Goal: Task Accomplishment & Management: Manage account settings

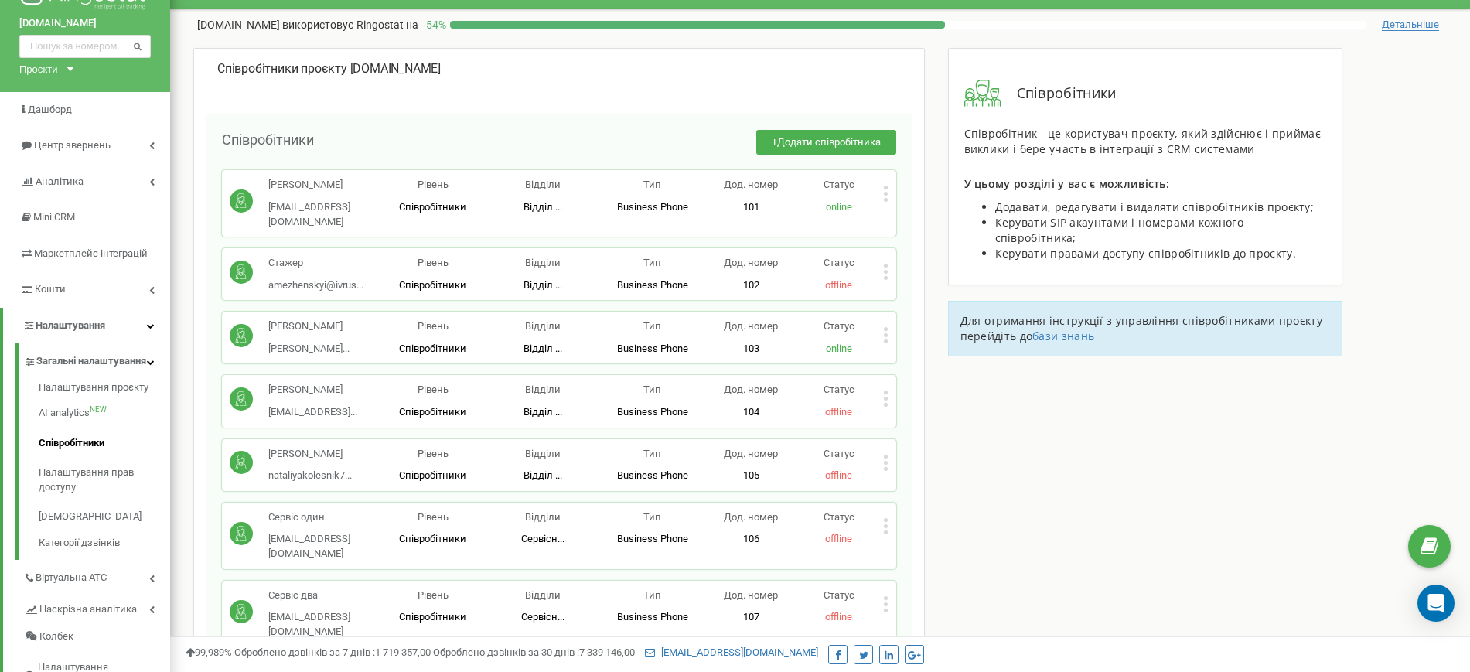
scroll to position [97, 0]
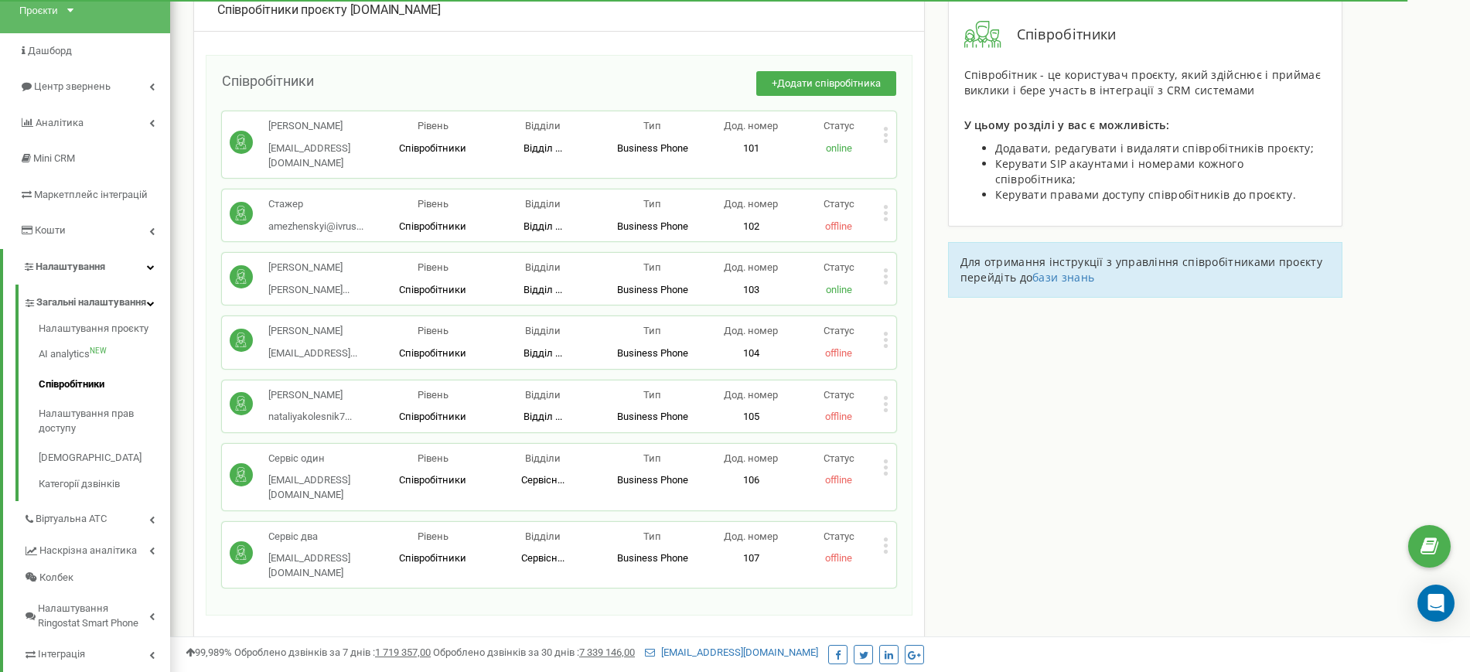
click at [883, 142] on icon at bounding box center [885, 135] width 5 height 16
click at [908, 153] on div "Редагувати" at bounding box center [960, 161] width 152 height 24
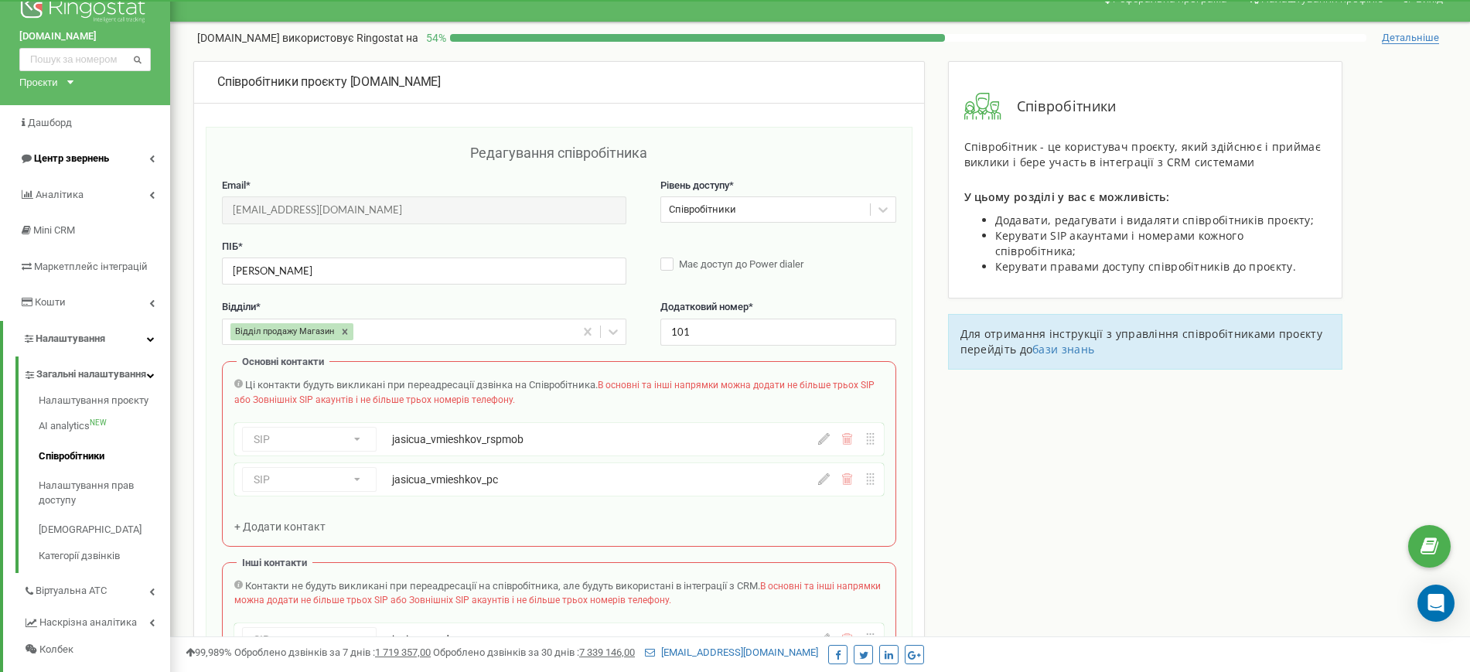
scroll to position [0, 0]
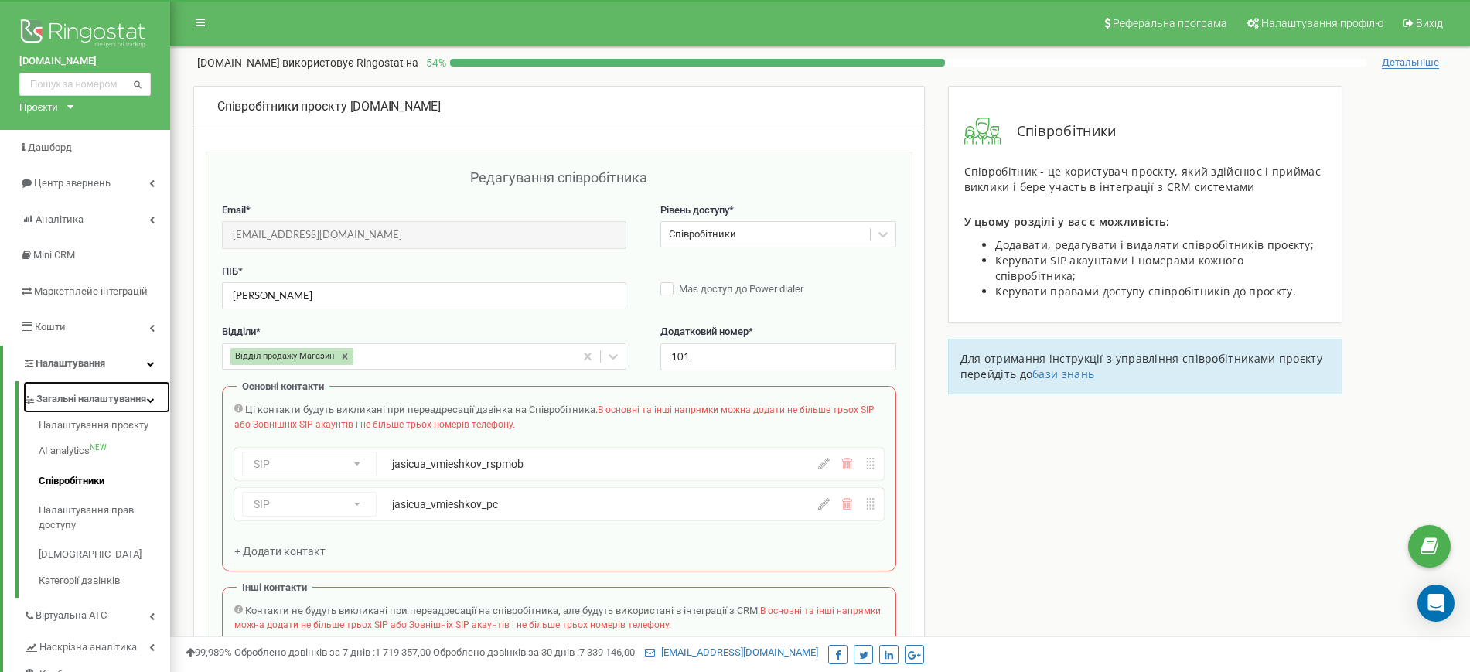
click at [90, 401] on span "Загальні налаштування" at bounding box center [91, 399] width 110 height 15
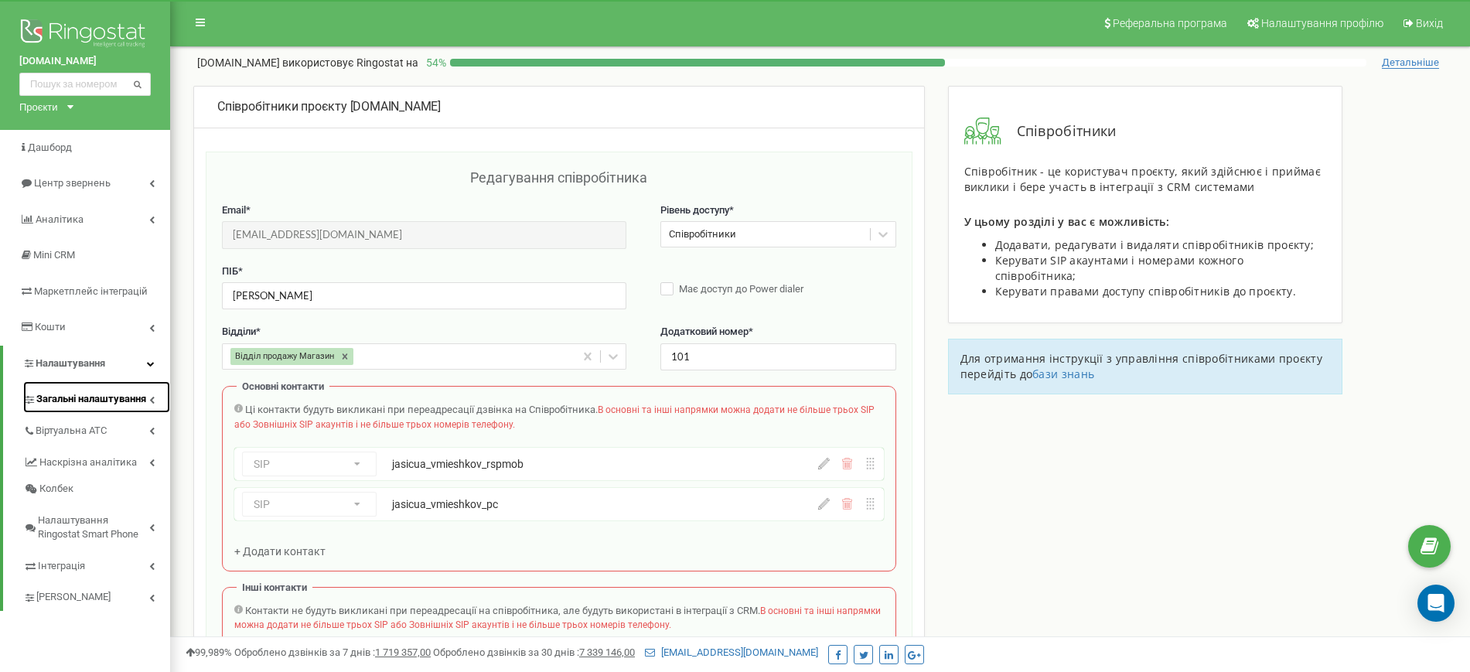
click at [113, 403] on span "Загальні налаштування" at bounding box center [91, 399] width 110 height 15
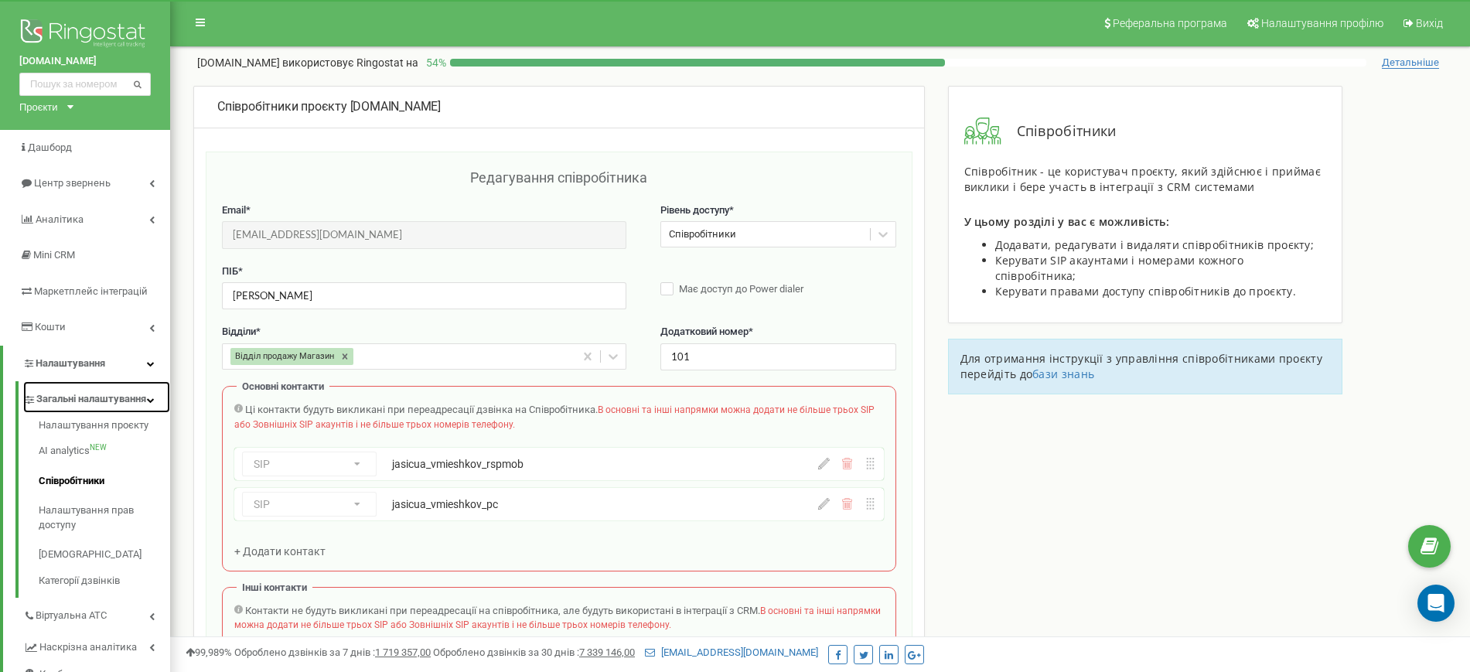
click at [104, 397] on span "Загальні налаштування" at bounding box center [91, 399] width 110 height 15
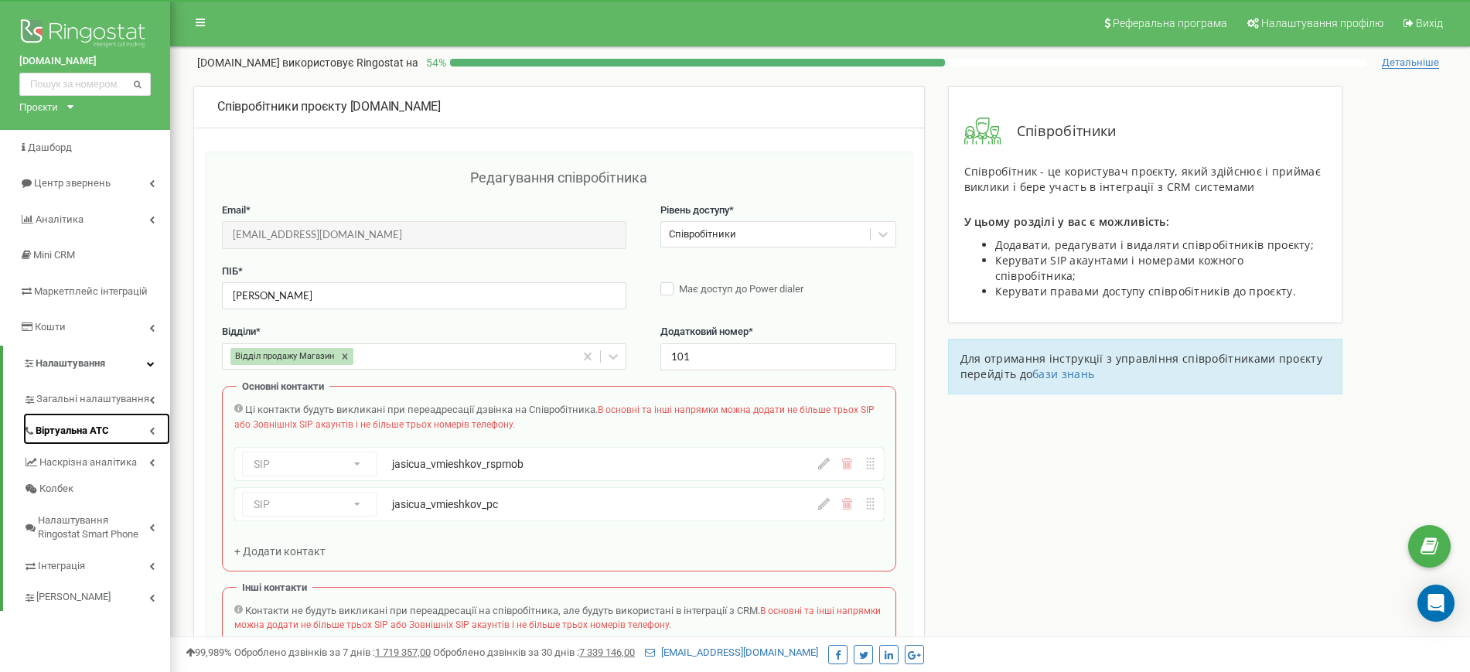
click at [99, 429] on span "Віртуальна АТС" at bounding box center [72, 431] width 73 height 15
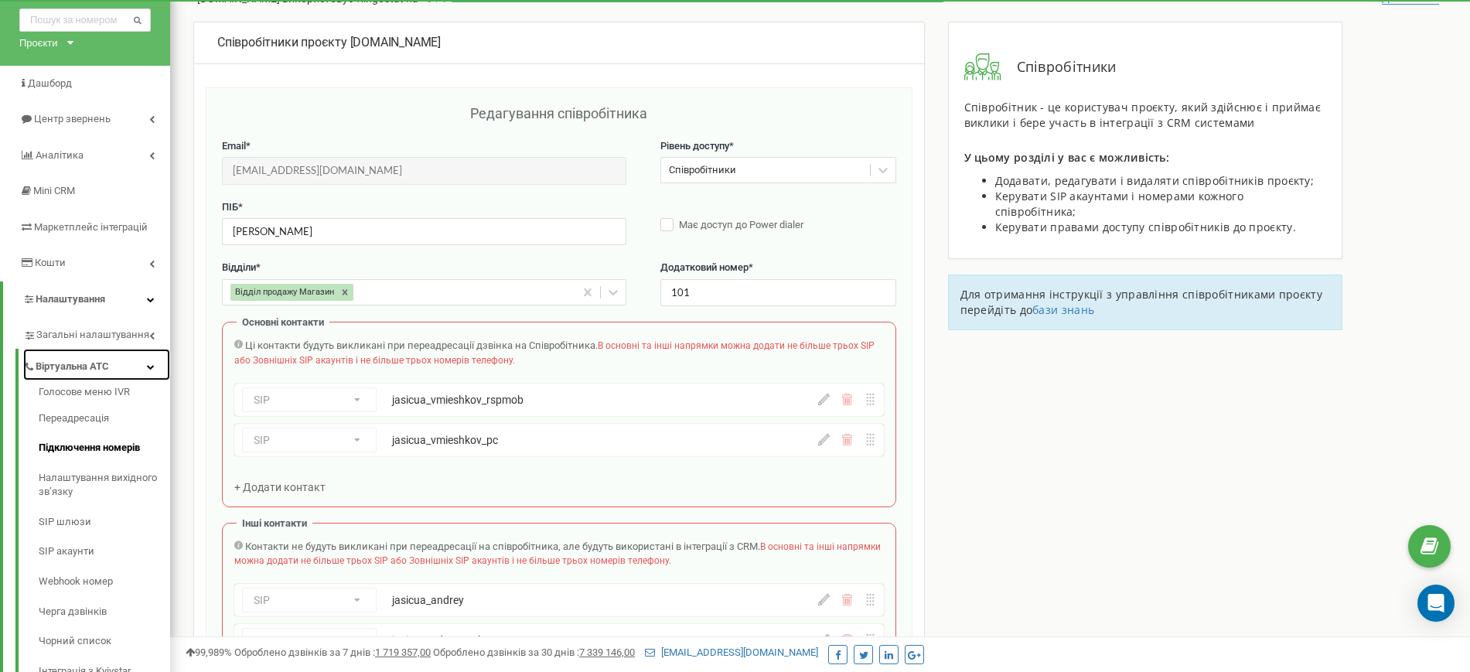
scroll to position [97, 0]
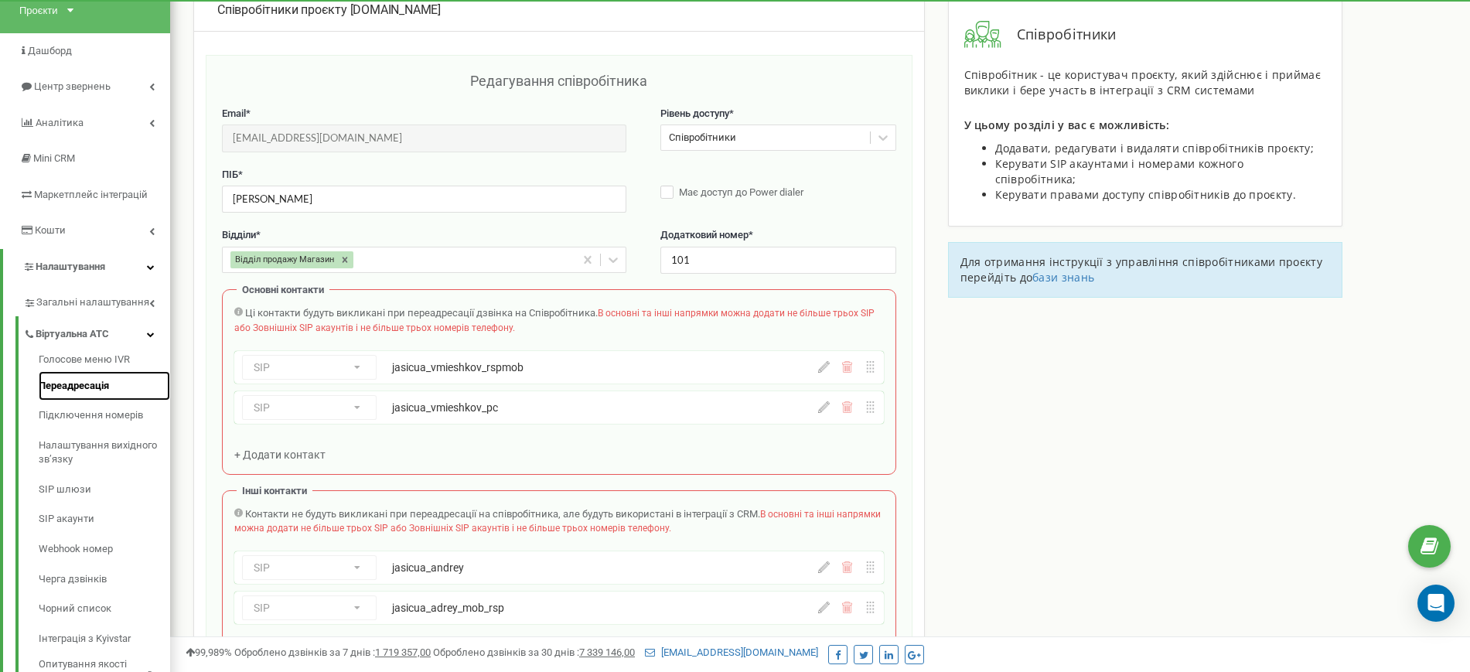
click at [87, 388] on link "Переадресація" at bounding box center [104, 386] width 131 height 30
